Goal: Find specific page/section: Find specific page/section

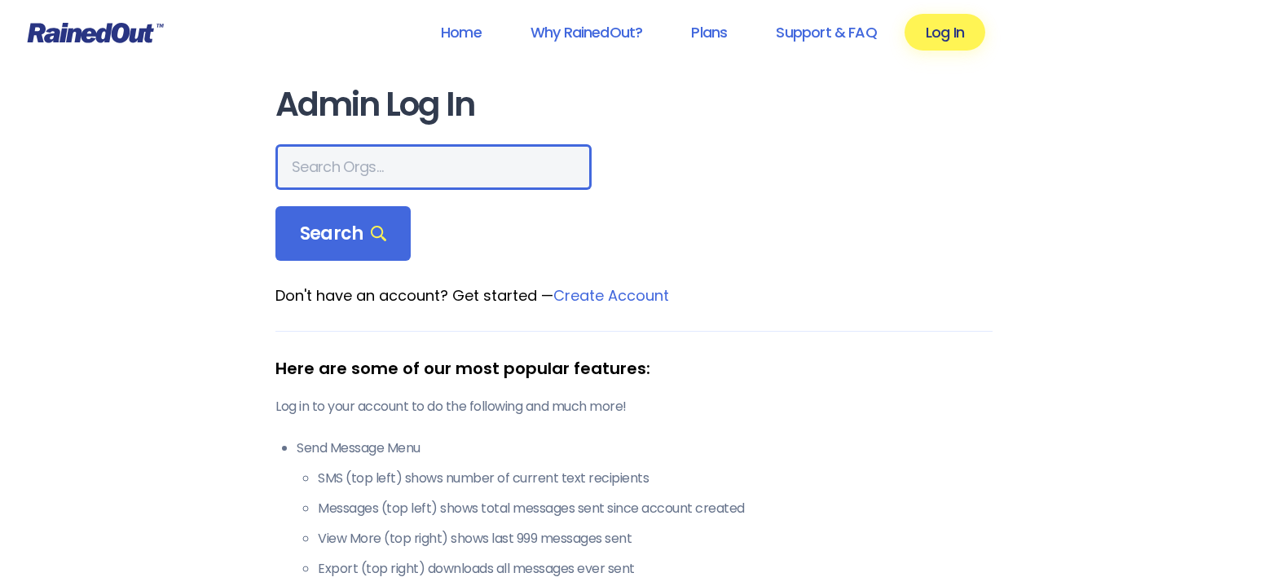
click at [376, 168] on input "text" at bounding box center [433, 167] width 316 height 46
type input "mt zion bc"
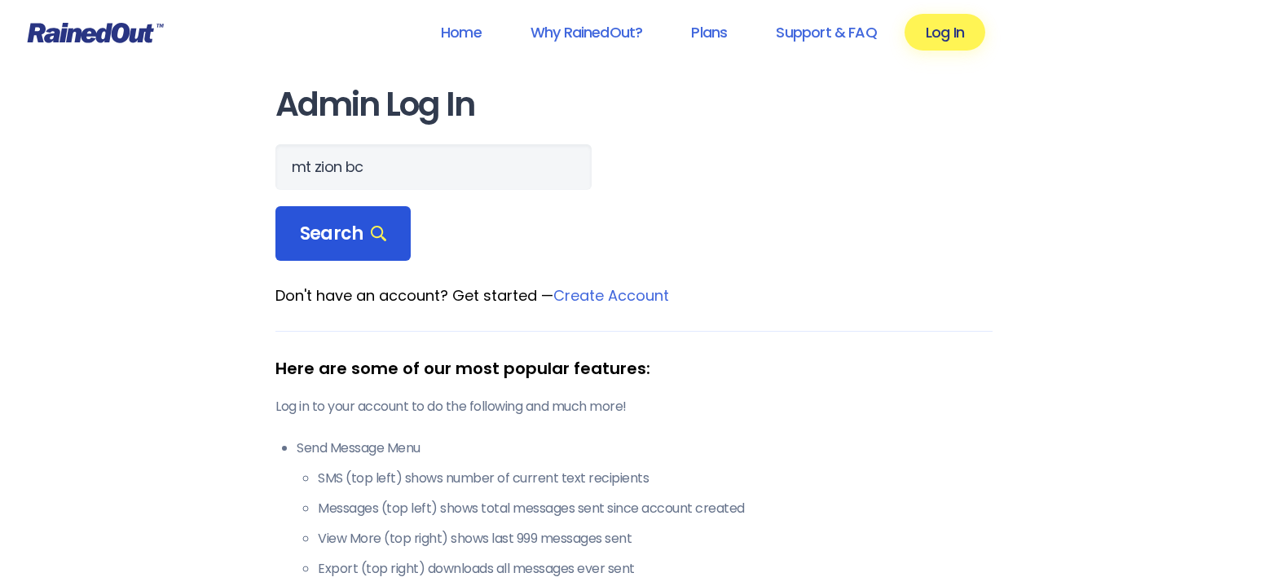
click at [340, 228] on span "Search" at bounding box center [343, 233] width 86 height 23
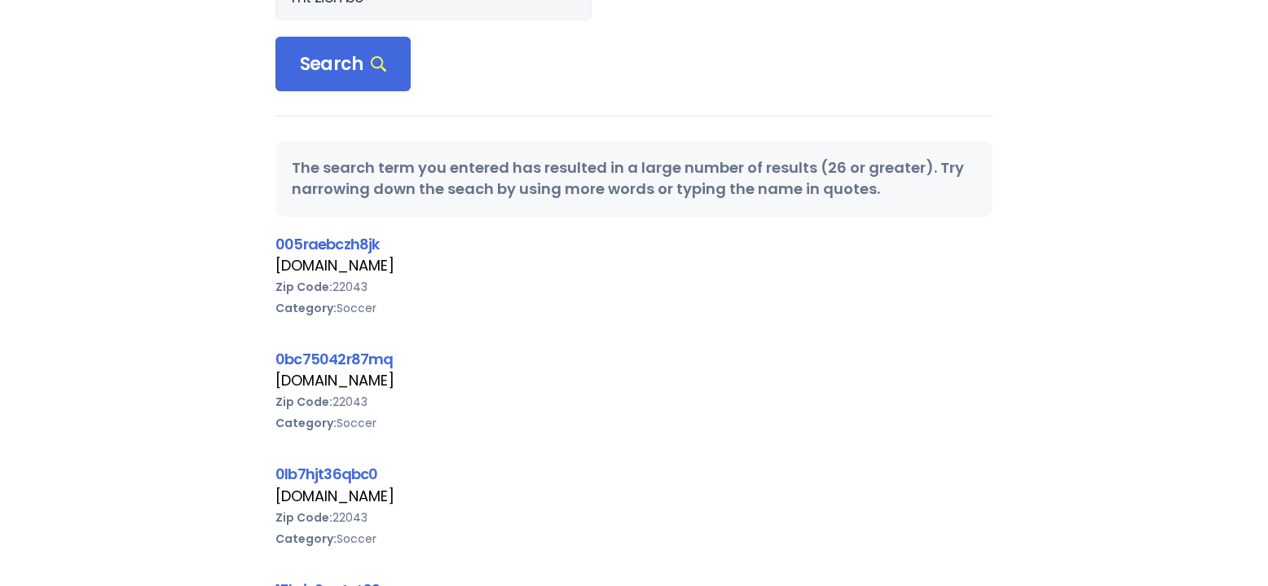
scroll to position [168, 0]
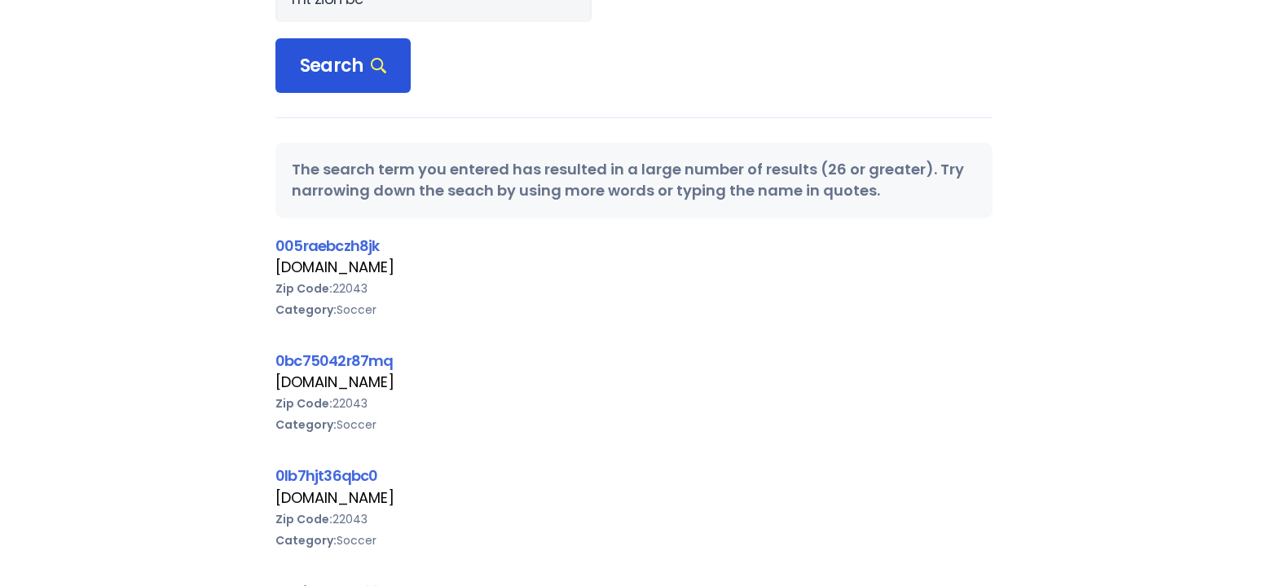
click at [339, 62] on span "Search" at bounding box center [343, 66] width 86 height 23
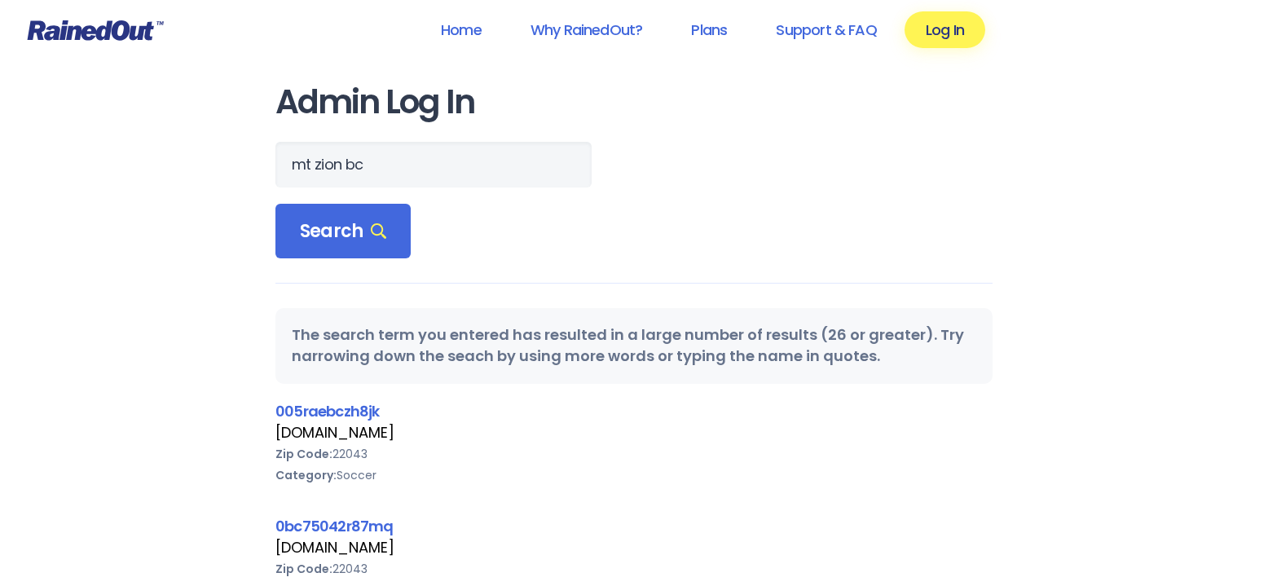
scroll to position [0, 0]
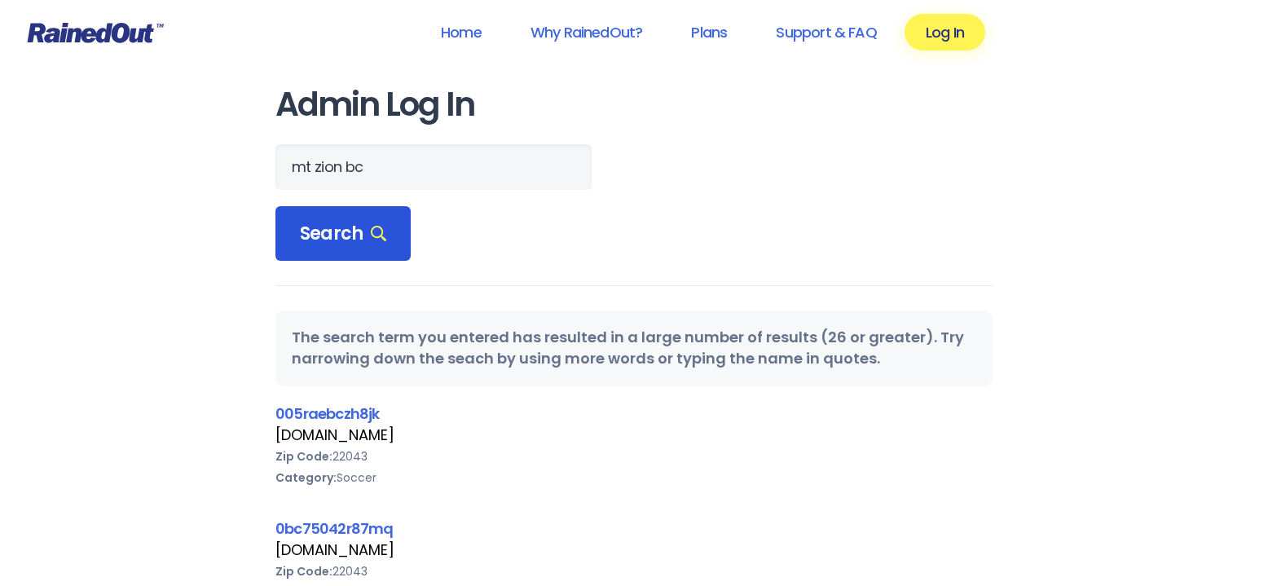
click at [329, 230] on span "Search" at bounding box center [343, 233] width 86 height 23
click at [933, 30] on link "Log In" at bounding box center [945, 32] width 81 height 37
click at [469, 33] on link "Home" at bounding box center [461, 32] width 83 height 37
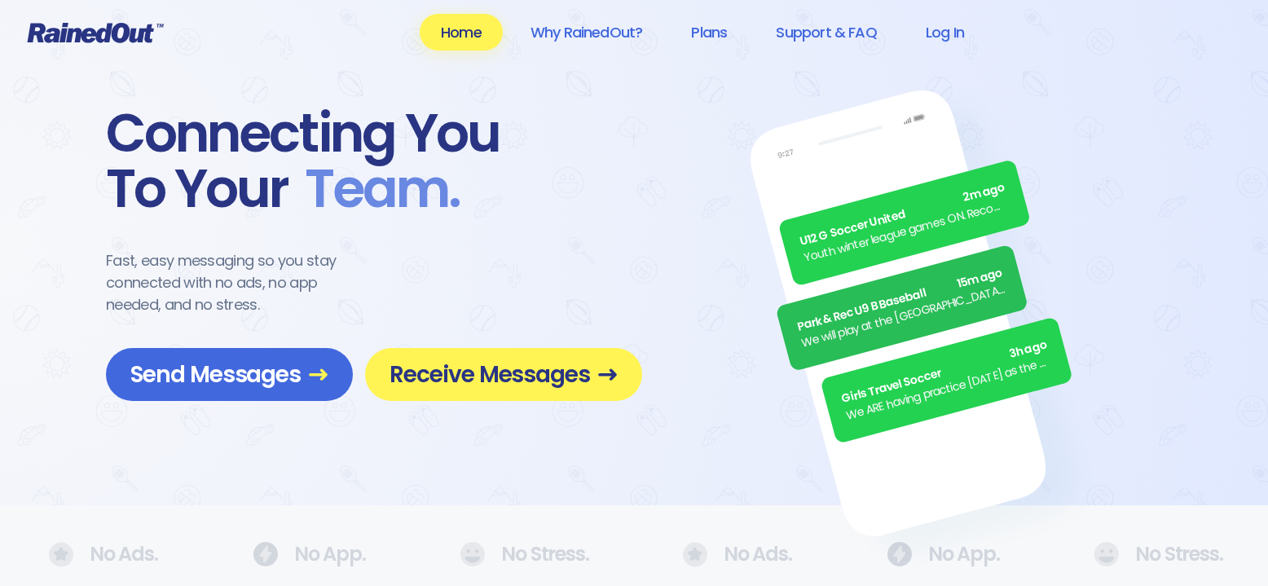
click at [672, 178] on div "U12 G Soccer United 2m ago Youth winter league games ON. Recommend running shoe…" at bounding box center [955, 252] width 626 height 293
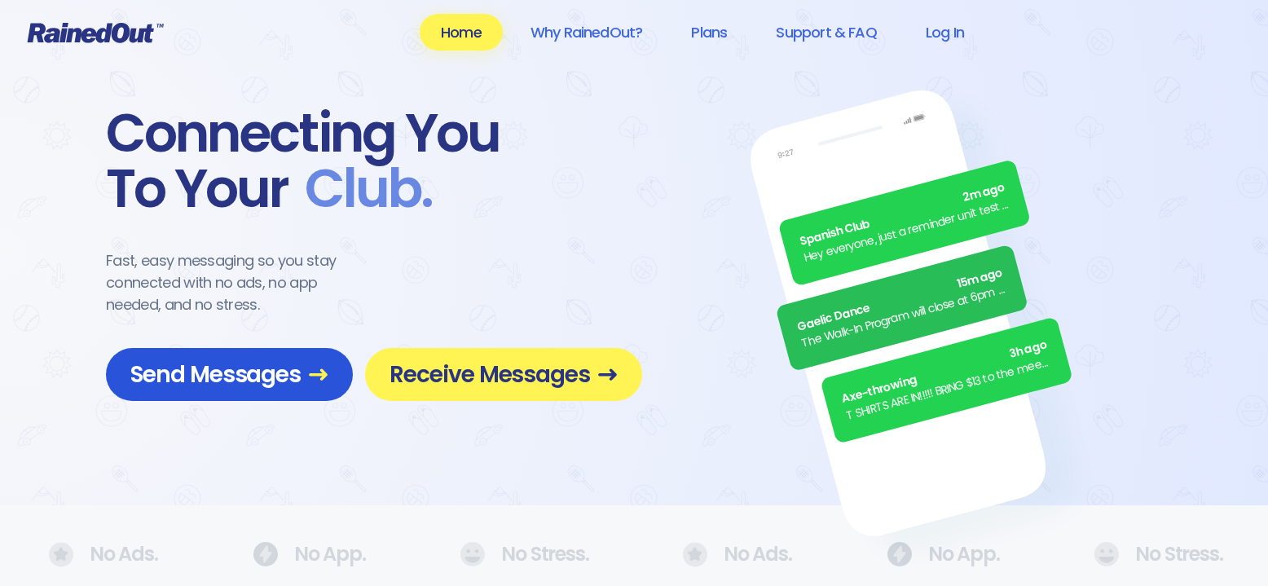
click at [235, 374] on span "Send Messages" at bounding box center [229, 374] width 198 height 29
